Goal: Task Accomplishment & Management: Use online tool/utility

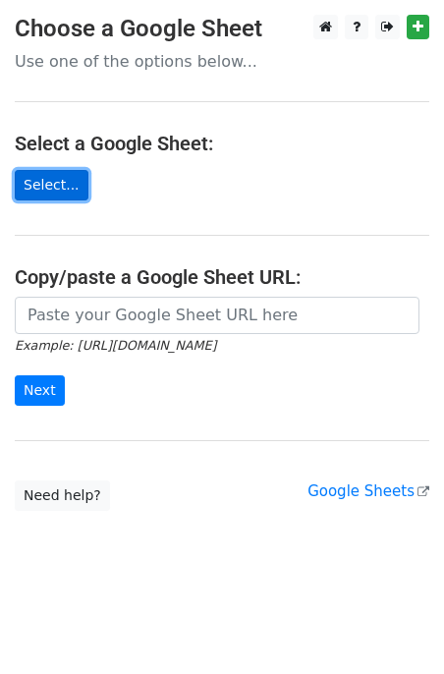
click at [41, 187] on link "Select..." at bounding box center [52, 185] width 74 height 30
click at [160, 336] on icon "Example: [URL][DOMAIN_NAME]" at bounding box center [115, 345] width 201 height 18
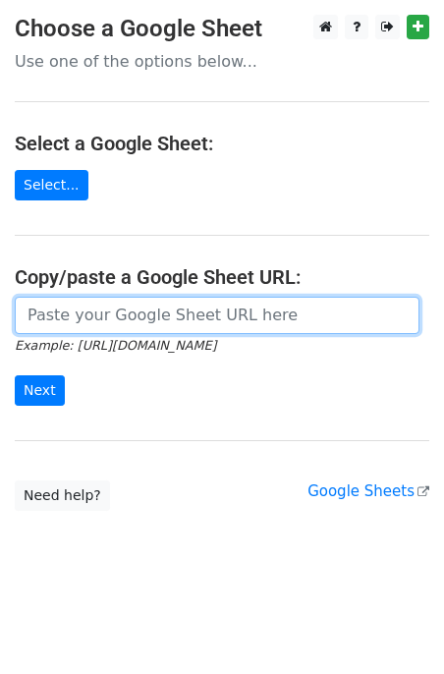
click at [157, 313] on input "url" at bounding box center [217, 315] width 405 height 37
paste input "[URL][DOMAIN_NAME]"
type input "[URL][DOMAIN_NAME]"
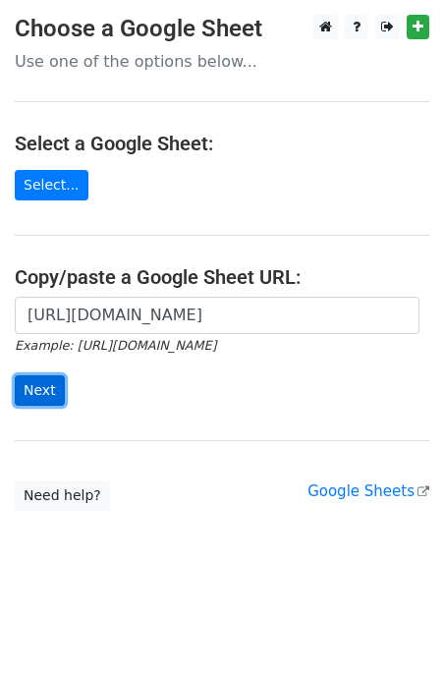
click at [36, 390] on input "Next" at bounding box center [40, 390] width 50 height 30
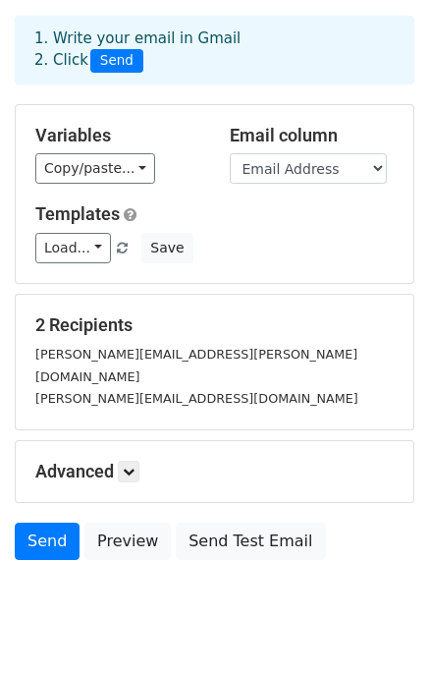
scroll to position [108, 0]
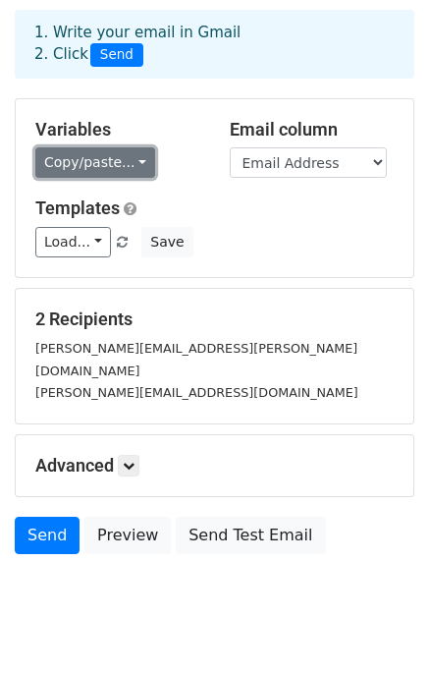
click at [130, 147] on link "Copy/paste..." at bounding box center [95, 162] width 120 height 30
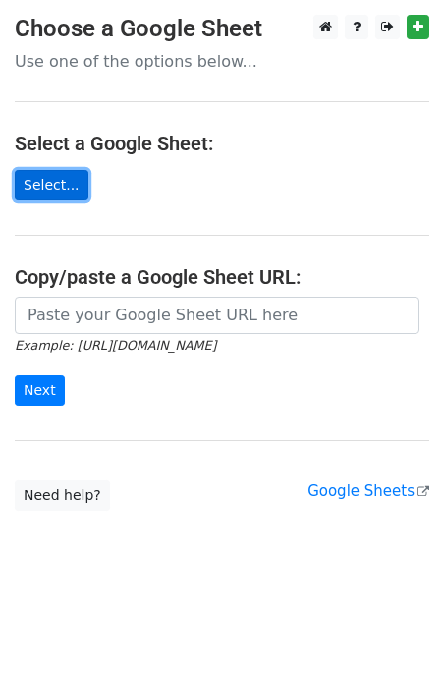
click at [48, 180] on link "Select..." at bounding box center [52, 185] width 74 height 30
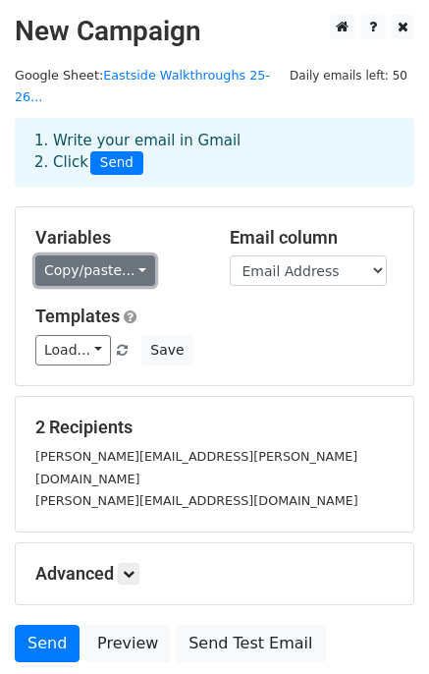
click at [125, 255] on link "Copy/paste..." at bounding box center [95, 270] width 120 height 30
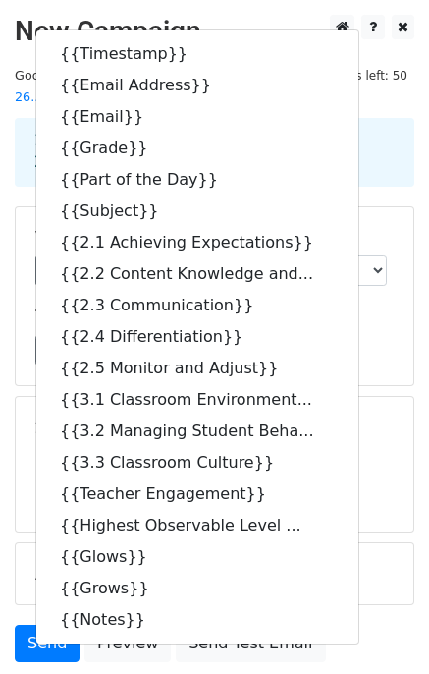
click at [130, 645] on body "New Campaign Daily emails left: 50 Google Sheet: Eastside Walkthroughs 25-26...…" at bounding box center [214, 382] width 429 height 735
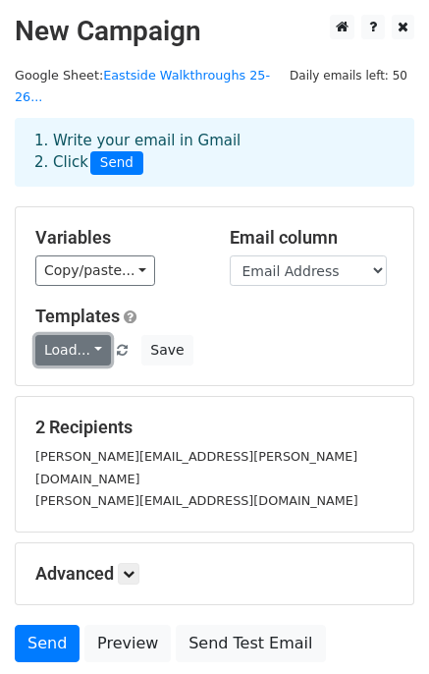
click at [88, 335] on link "Load..." at bounding box center [73, 350] width 76 height 30
